Goal: Information Seeking & Learning: Learn about a topic

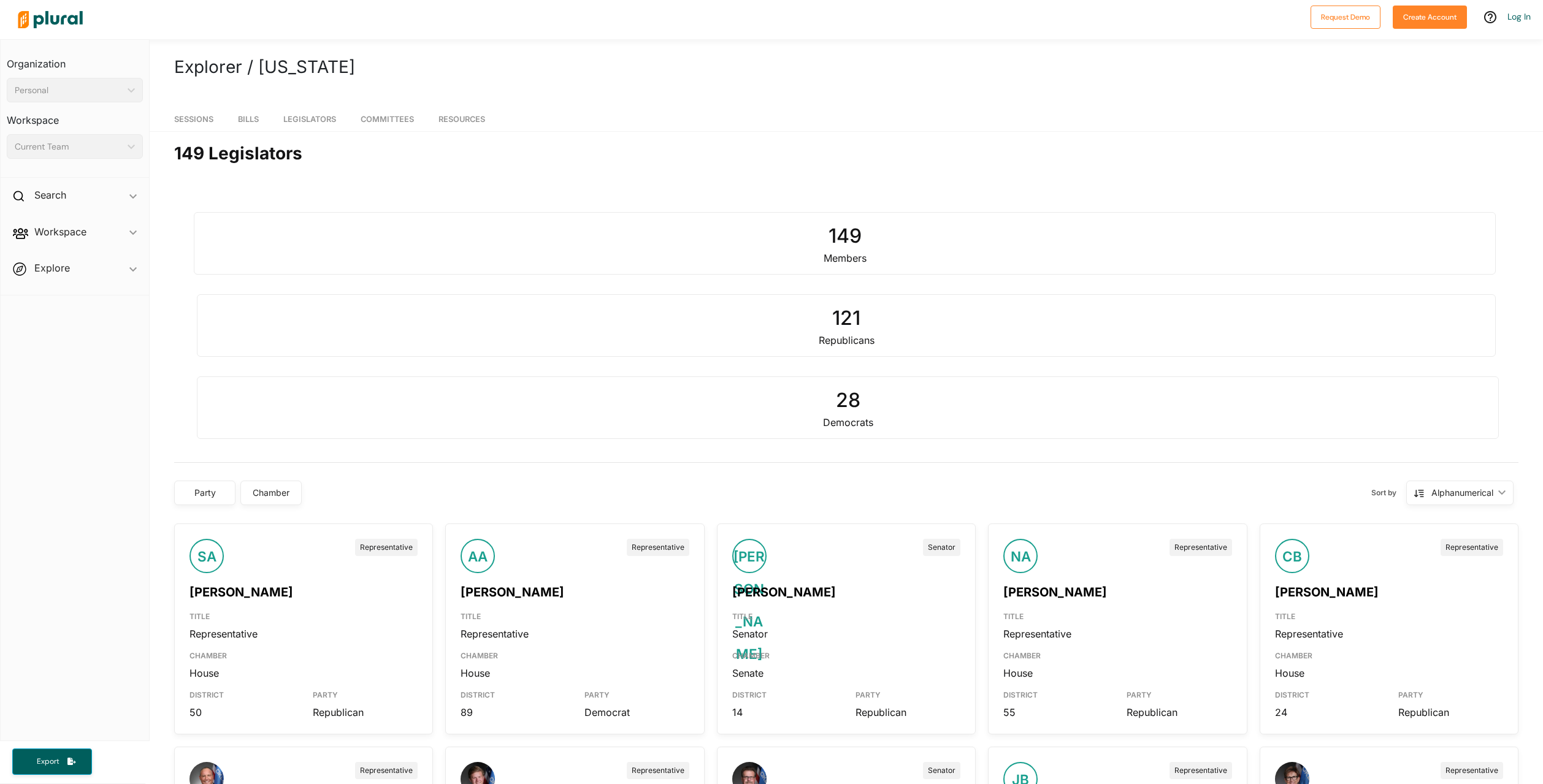
click at [236, 243] on div "149" at bounding box center [845, 236] width 1284 height 29
click at [87, 188] on div "Search ic_keyboard_arrow_down" at bounding box center [75, 197] width 148 height 33
drag, startPoint x: 227, startPoint y: 247, endPoint x: 234, endPoint y: 249, distance: 7.3
click at [227, 247] on div "149" at bounding box center [845, 236] width 1284 height 29
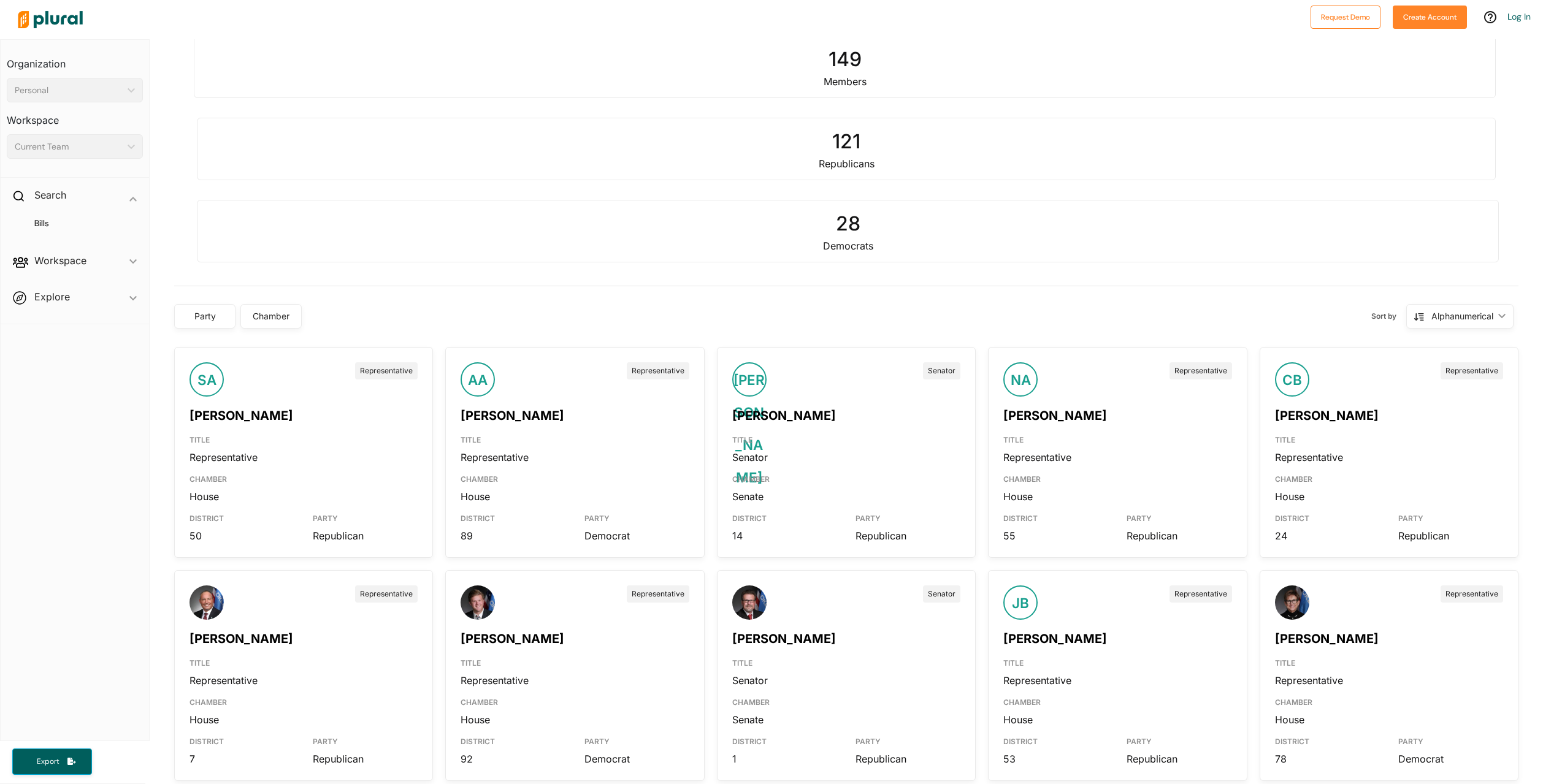
scroll to position [184, 0]
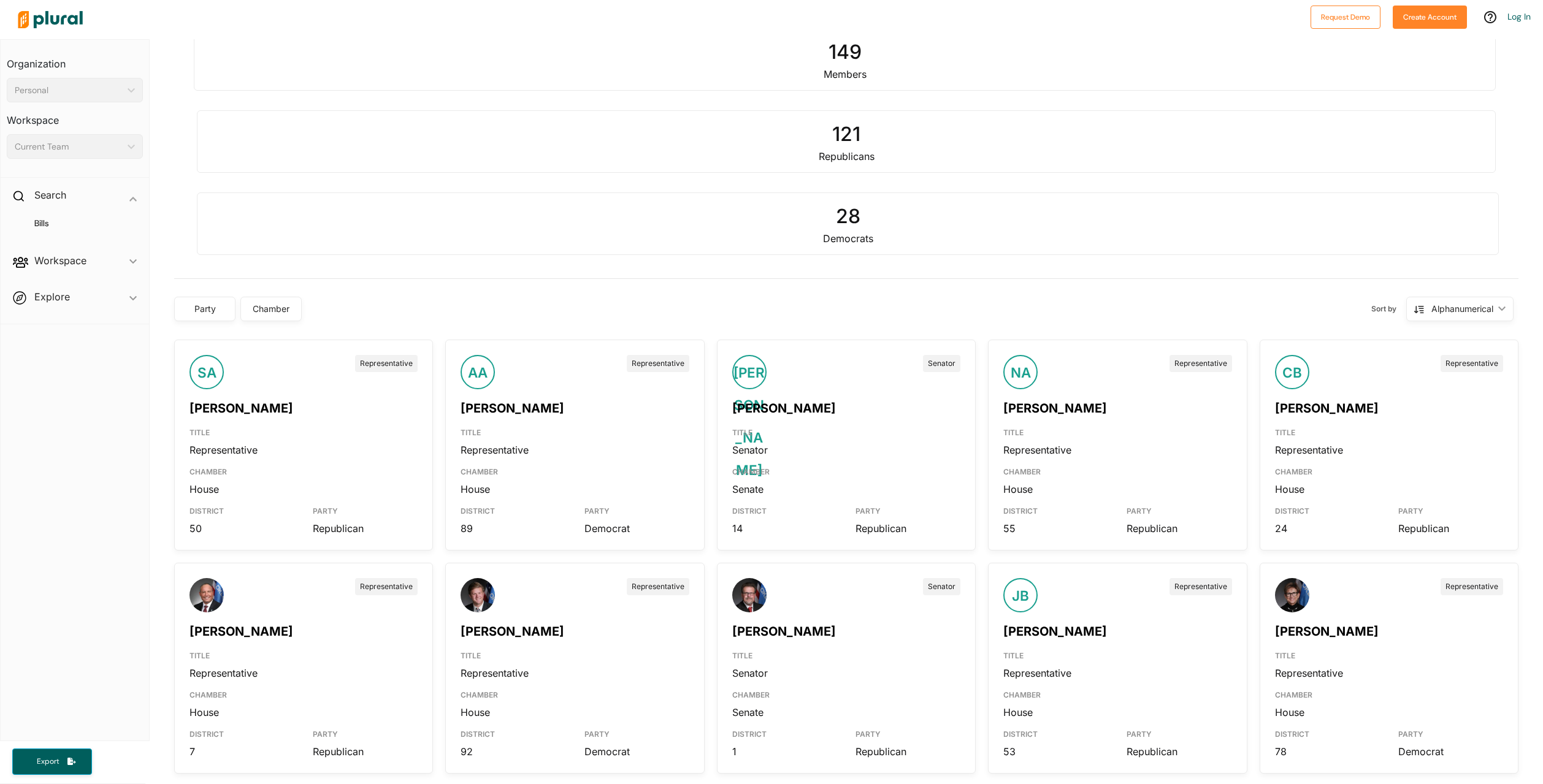
click at [209, 312] on div "Party" at bounding box center [205, 309] width 45 height 13
click at [193, 377] on input "checkbox" at bounding box center [195, 375] width 10 height 10
checkbox input "true"
click at [232, 445] on button "Save" at bounding box center [228, 444] width 77 height 27
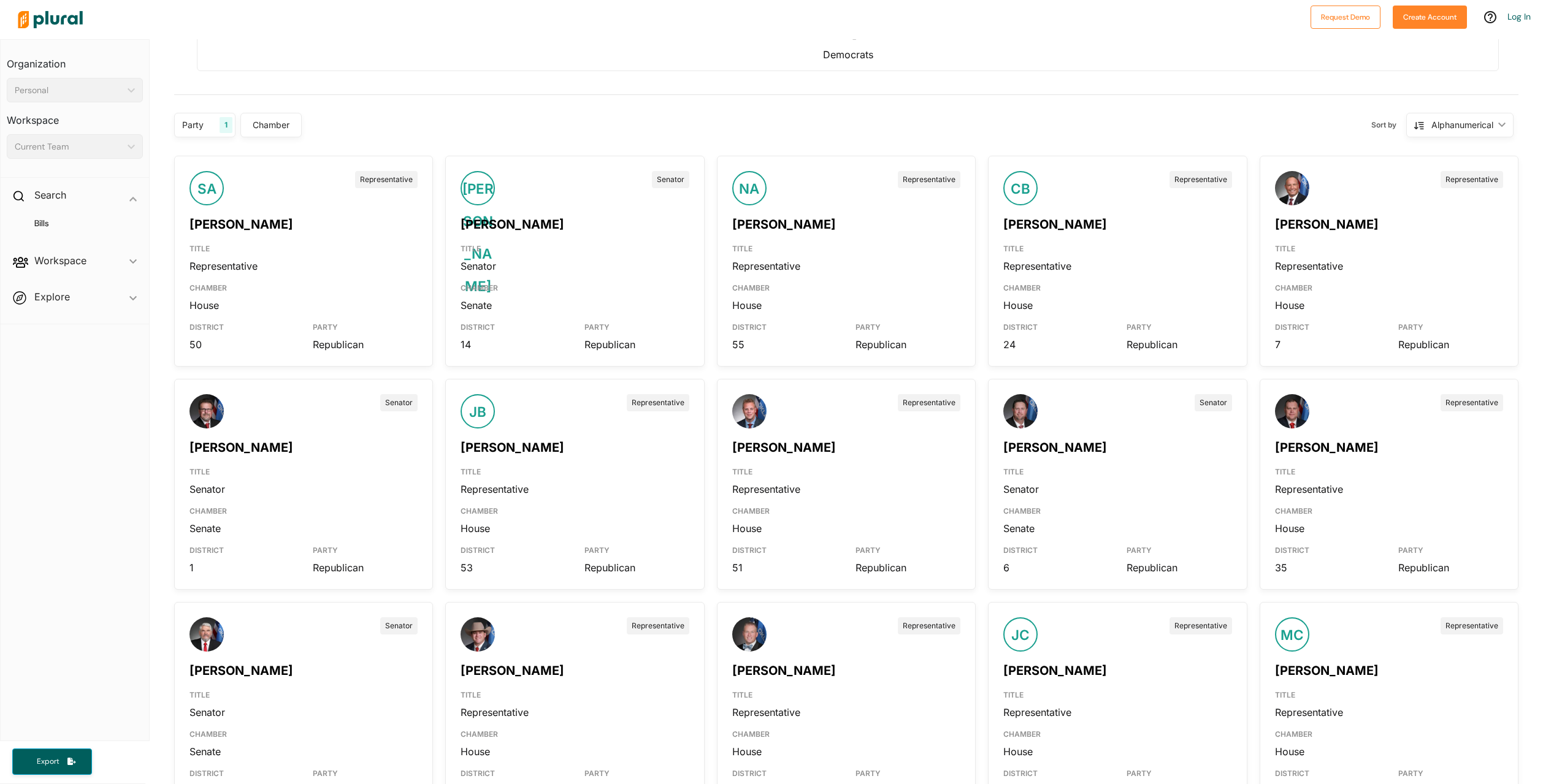
scroll to position [2412, 0]
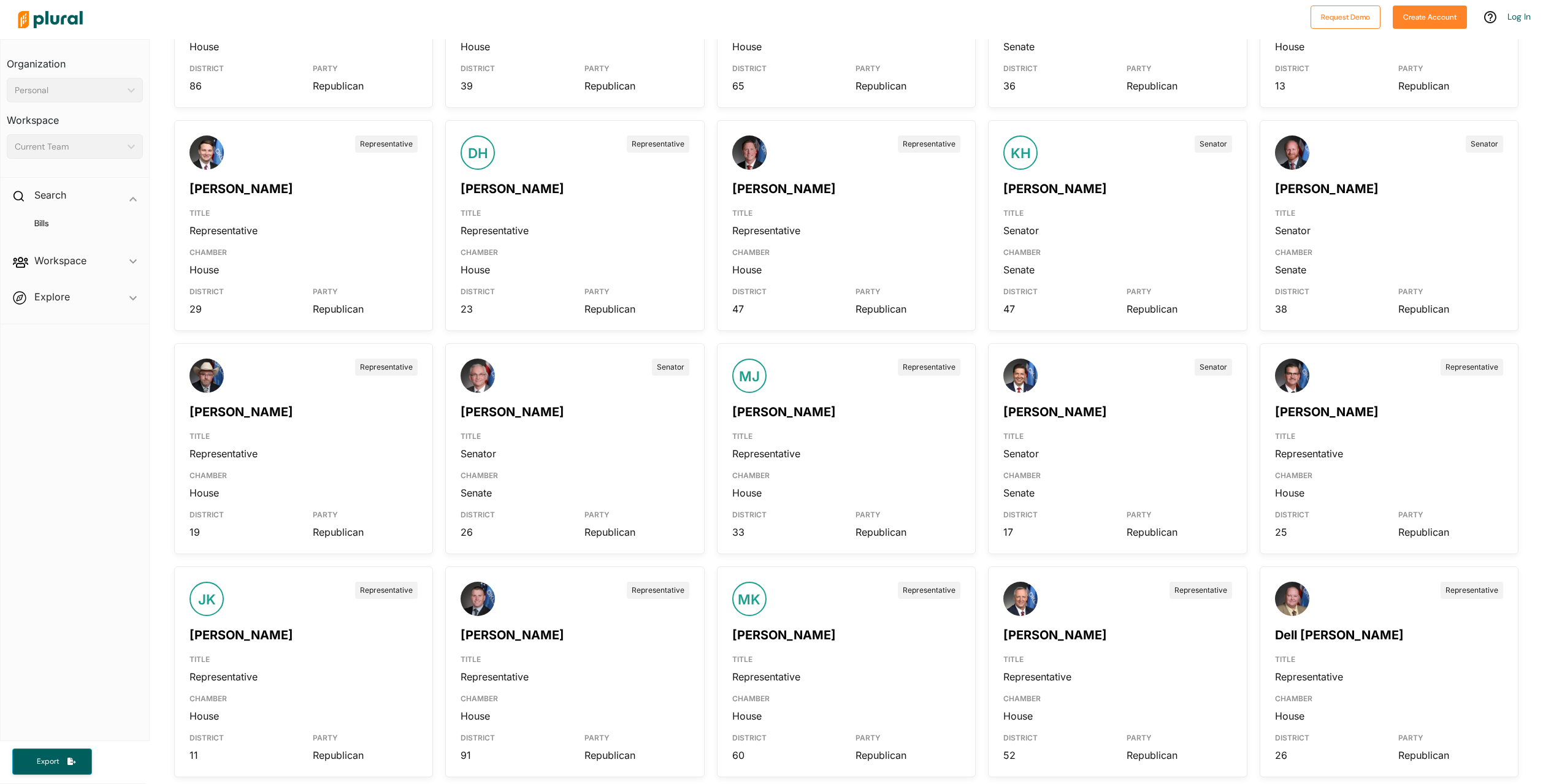
click at [595, 453] on div "Senator" at bounding box center [575, 454] width 228 height 14
click at [488, 414] on link "[PERSON_NAME]" at bounding box center [513, 412] width 104 height 15
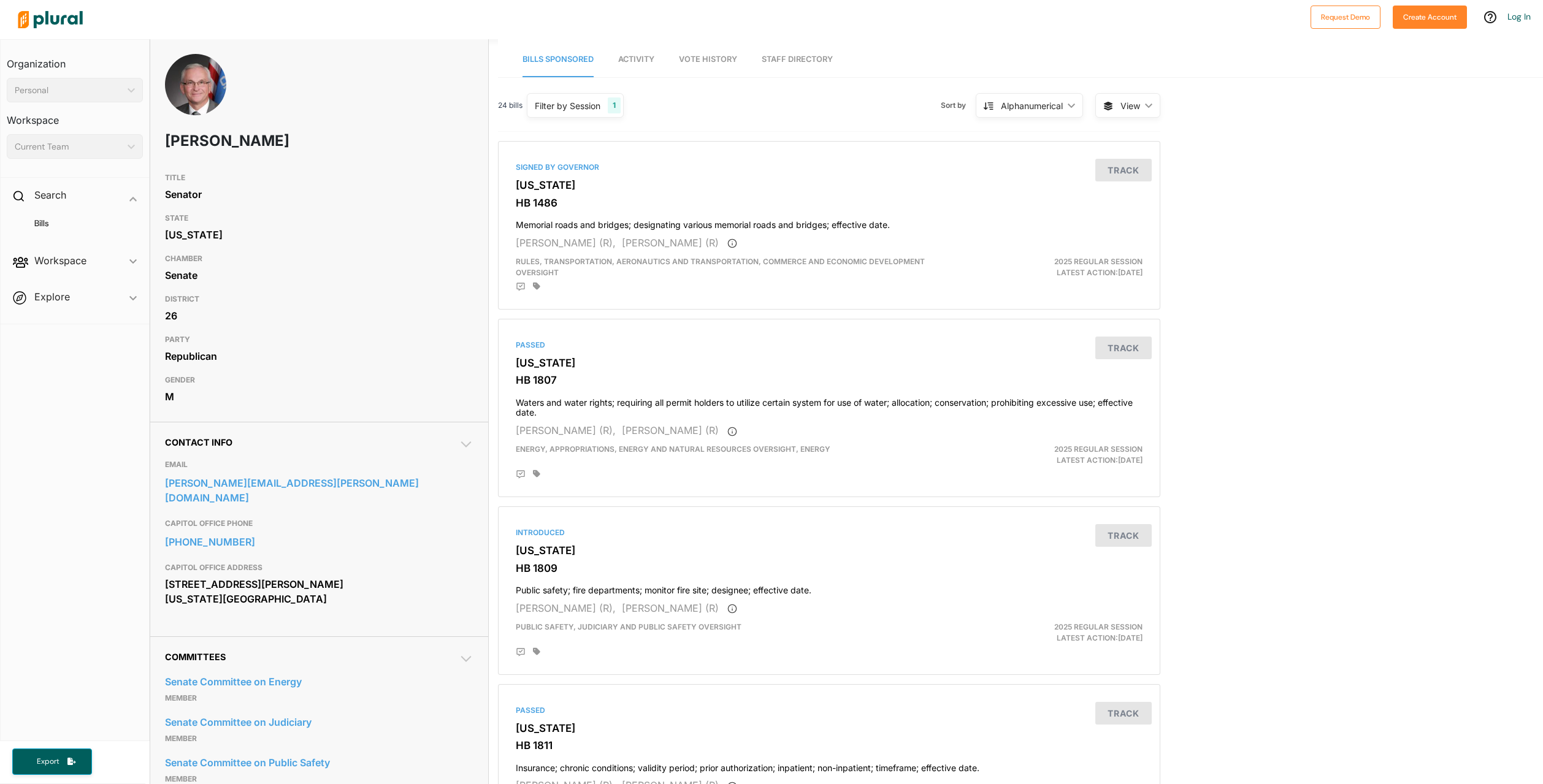
click at [703, 57] on span "Vote History" at bounding box center [708, 58] width 58 height 9
